Goal: Book appointment/travel/reservation

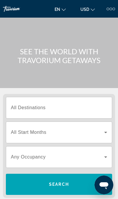
click at [90, 107] on input "Destination All Destinations" at bounding box center [59, 107] width 96 height 7
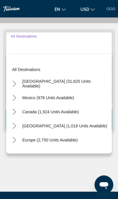
scroll to position [73, 0]
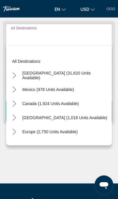
click at [80, 164] on div "Main content" at bounding box center [59, 161] width 112 height 44
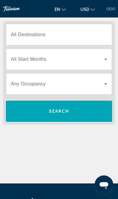
click at [95, 34] on input "Destination All Destinations" at bounding box center [59, 34] width 96 height 7
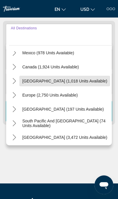
scroll to position [38, 0]
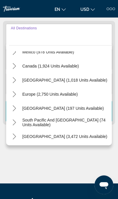
click at [63, 93] on span "Europe (2,750 units available)" at bounding box center [49, 94] width 55 height 5
type input "**********"
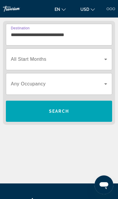
click at [92, 61] on span "Search widget" at bounding box center [57, 59] width 93 height 7
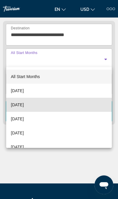
click at [67, 105] on mat-option "[DATE]" at bounding box center [59, 105] width 106 height 14
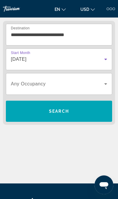
click at [86, 86] on span "Search widget" at bounding box center [57, 83] width 93 height 7
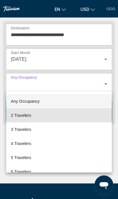
click at [70, 115] on mat-option "2 Travelers" at bounding box center [59, 115] width 106 height 14
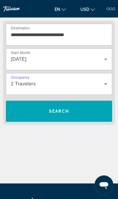
click at [83, 112] on span "Search" at bounding box center [59, 111] width 106 height 14
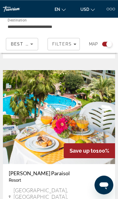
scroll to position [605, 0]
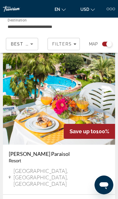
click at [109, 101] on img "Main content" at bounding box center [59, 98] width 112 height 94
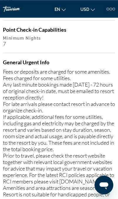
scroll to position [535, 0]
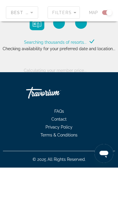
scroll to position [34, 0]
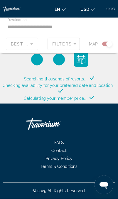
click at [24, 48] on div "Best Deals" at bounding box center [22, 46] width 22 height 16
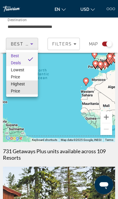
click at [15, 83] on span "Highest Price" at bounding box center [18, 88] width 14 height 12
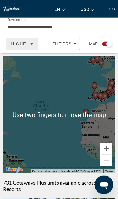
scroll to position [0, 0]
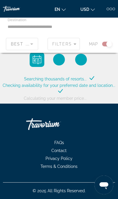
click at [71, 45] on div "Main content" at bounding box center [59, 35] width 118 height 35
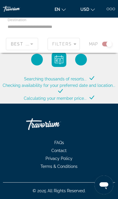
click at [70, 47] on div "Main content" at bounding box center [59, 35] width 118 height 35
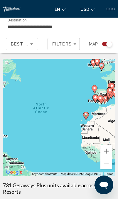
click at [72, 45] on div "Filters" at bounding box center [63, 44] width 23 height 5
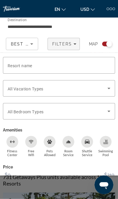
scroll to position [9, 0]
click at [96, 87] on span "Search widget" at bounding box center [58, 88] width 100 height 7
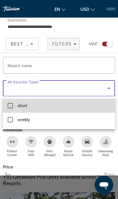
click at [80, 103] on mat-option "short" at bounding box center [59, 106] width 112 height 14
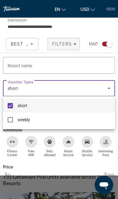
click at [84, 180] on div at bounding box center [59, 99] width 118 height 199
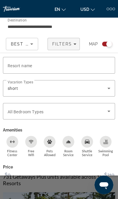
click at [82, 113] on span "Search widget" at bounding box center [58, 111] width 100 height 7
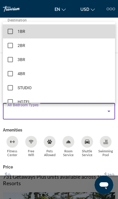
click at [81, 38] on mat-option "1BR" at bounding box center [59, 31] width 112 height 14
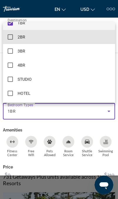
click at [66, 44] on mat-option "2BR" at bounding box center [59, 37] width 112 height 14
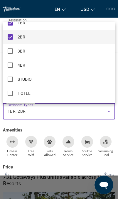
click at [89, 179] on div at bounding box center [59, 99] width 118 height 199
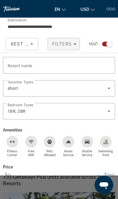
click at [81, 197] on span "Show Results" at bounding box center [74, 199] width 39 height 5
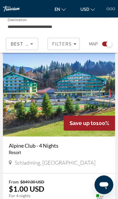
scroll to position [373, 0]
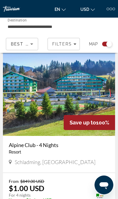
click at [92, 92] on img "Main content" at bounding box center [59, 89] width 112 height 94
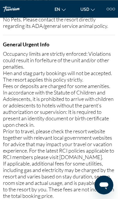
scroll to position [746, 0]
